Goal: Manage account settings

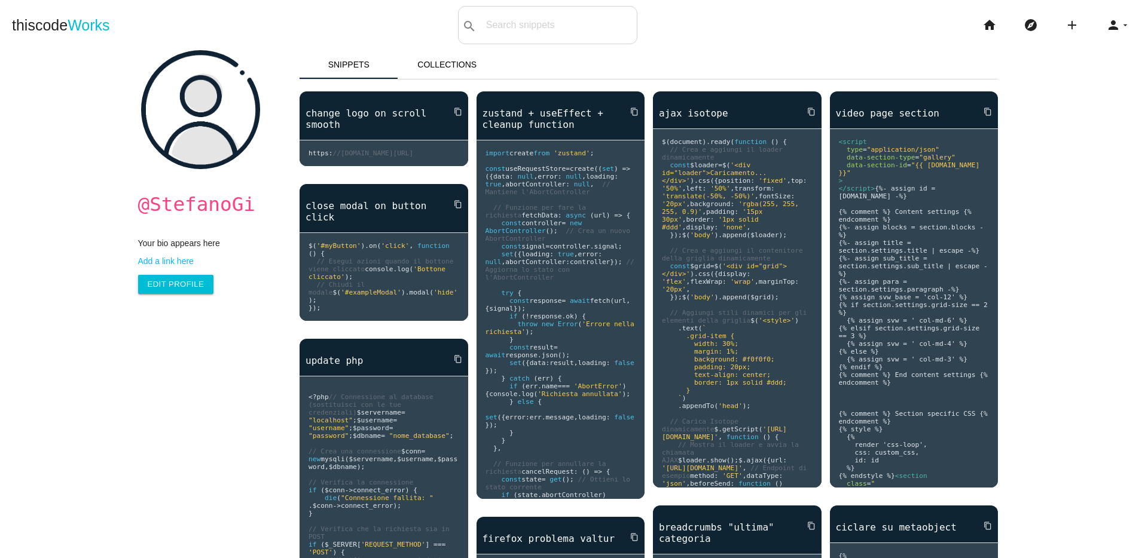
click at [1120, 23] on icon "arrow_drop_down" at bounding box center [1125, 25] width 10 height 38
click at [1106, 18] on icon "person" at bounding box center [1113, 25] width 14 height 38
click at [1097, 42] on link "brightness_2 Dark mode" at bounding box center [1085, 53] width 126 height 30
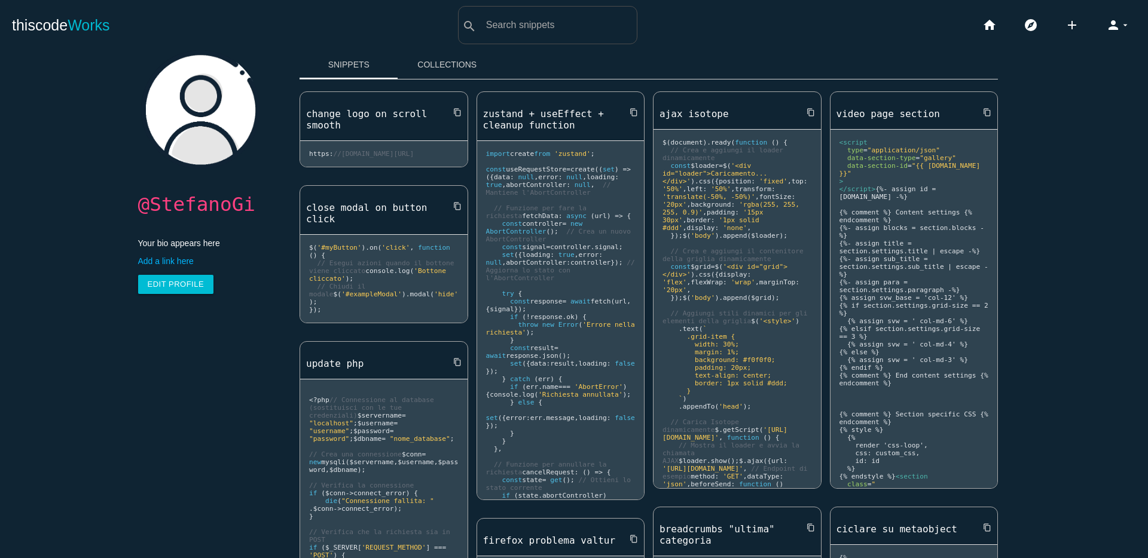
click at [241, 74] on img at bounding box center [200, 109] width 119 height 119
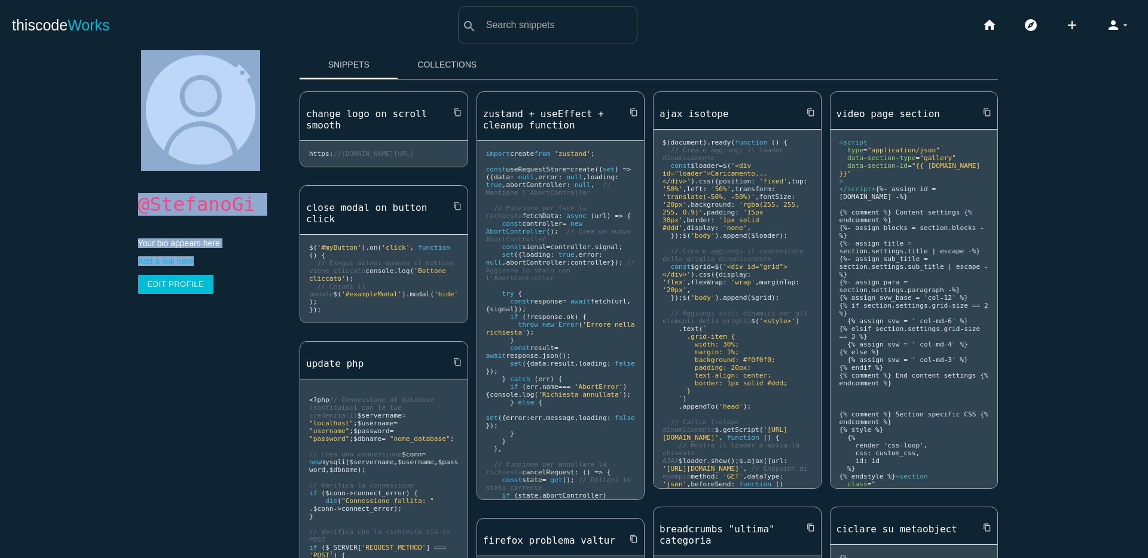
drag, startPoint x: 270, startPoint y: 54, endPoint x: 104, endPoint y: 123, distance: 179.8
click at [318, 54] on link "Snippets" at bounding box center [348, 64] width 99 height 29
